Goal: Information Seeking & Learning: Learn about a topic

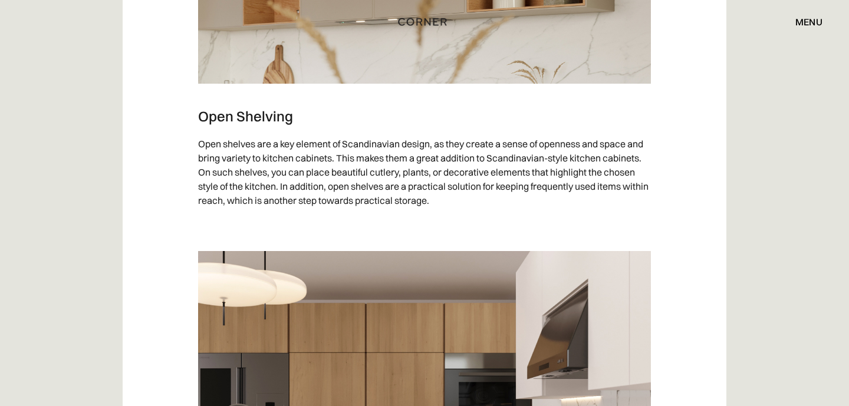
scroll to position [6135, 0]
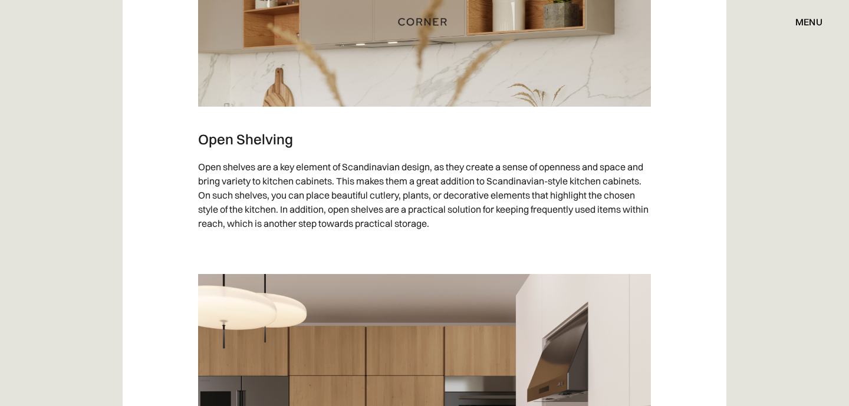
click at [740, 30] on div "menu close" at bounding box center [691, 22] width 262 height 20
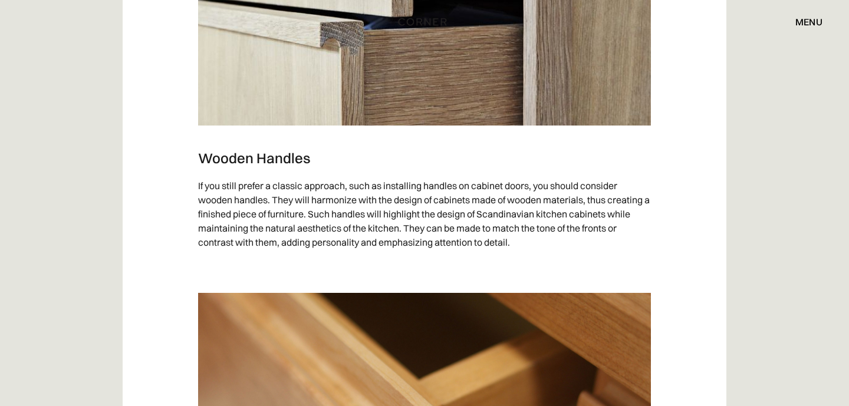
scroll to position [4995, 0]
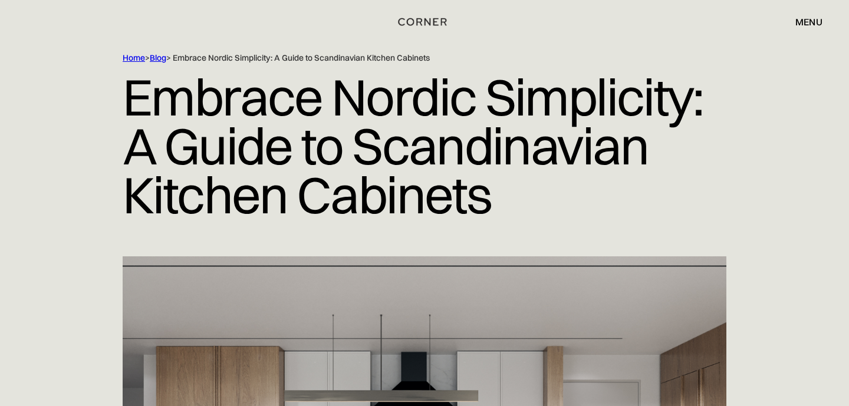
scroll to position [0, 0]
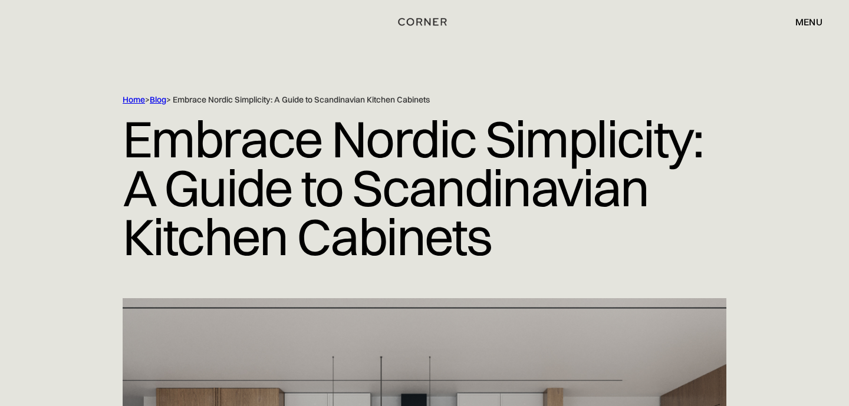
click at [810, 19] on div "menu" at bounding box center [809, 21] width 27 height 9
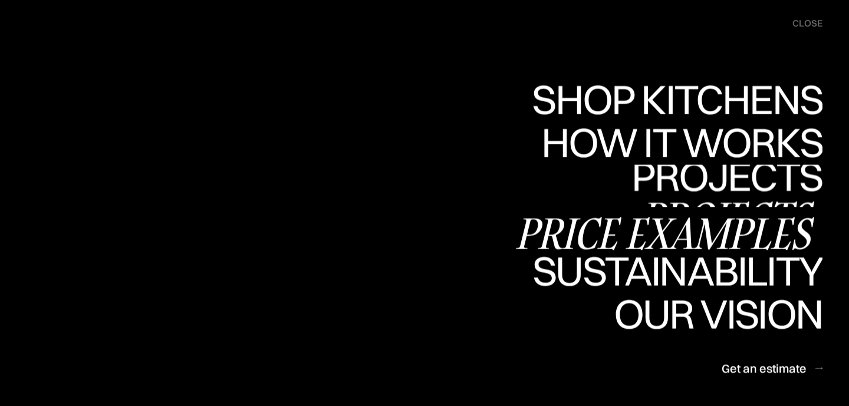
click at [678, 228] on div "Price examples" at bounding box center [668, 233] width 309 height 41
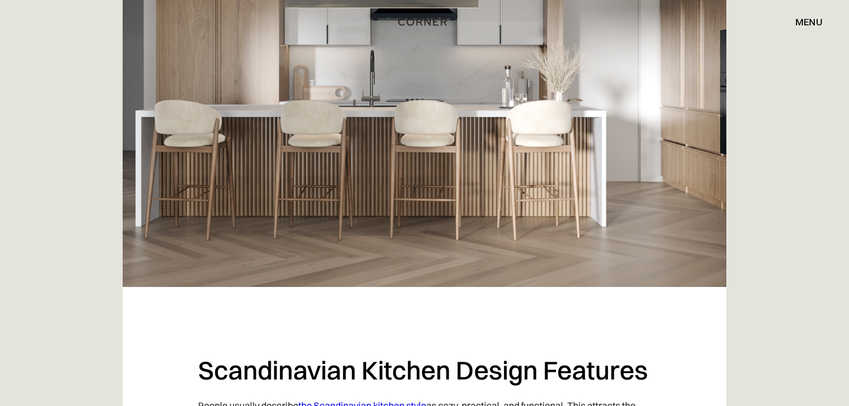
scroll to position [301, 0]
